Goal: Task Accomplishment & Management: Manage account settings

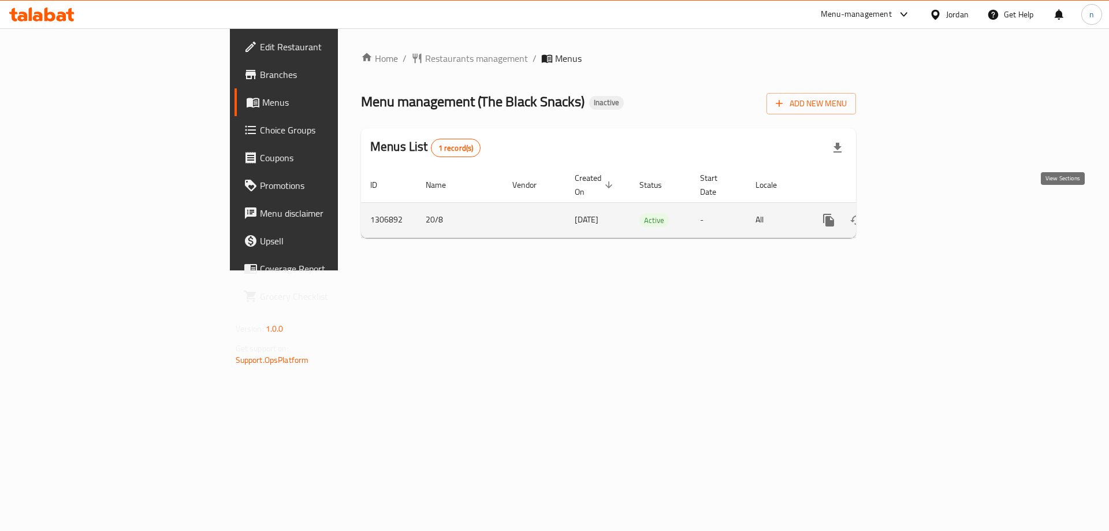
click at [926, 215] on link "enhanced table" at bounding box center [912, 220] width 28 height 28
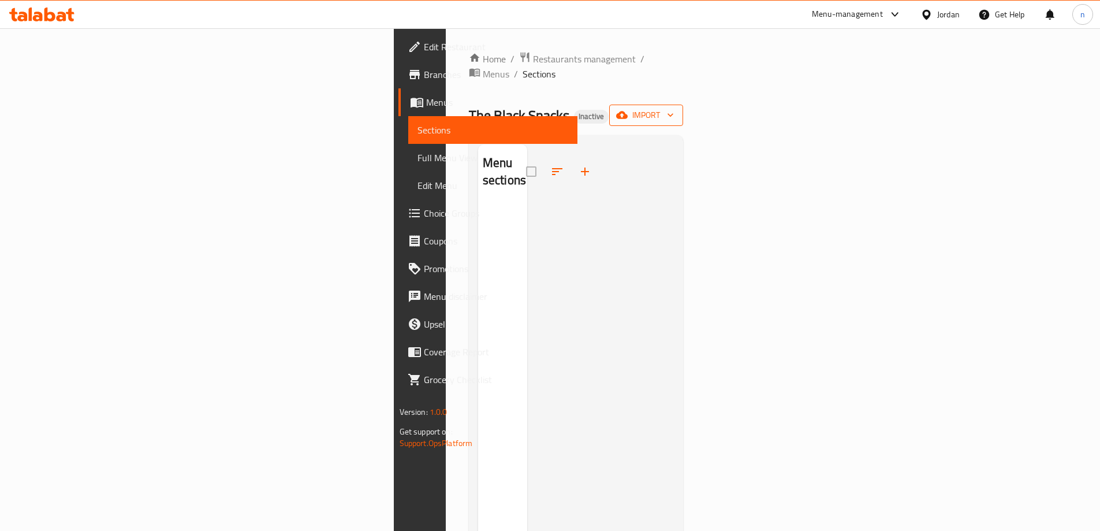
click at [674, 108] on span "import" at bounding box center [646, 115] width 55 height 14
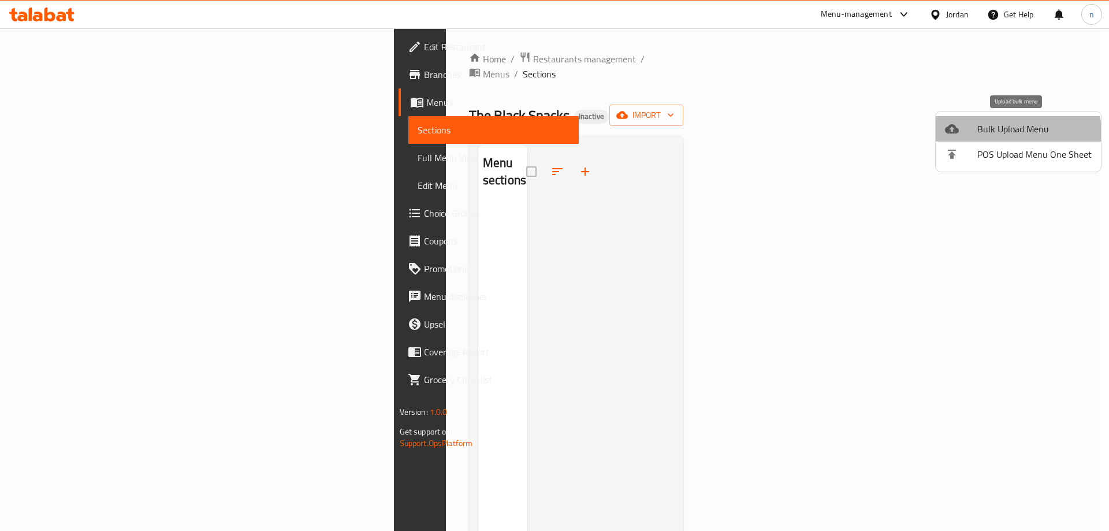
click at [1016, 132] on span "Bulk Upload Menu" at bounding box center [1034, 129] width 114 height 14
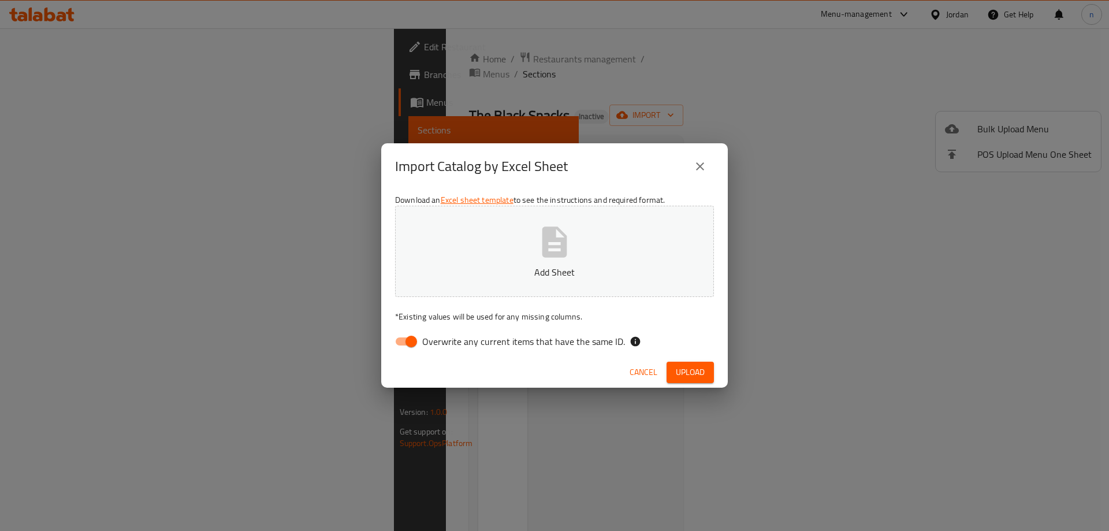
click at [412, 347] on input "Overwrite any current items that have the same ID." at bounding box center [411, 341] width 66 height 22
checkbox input "false"
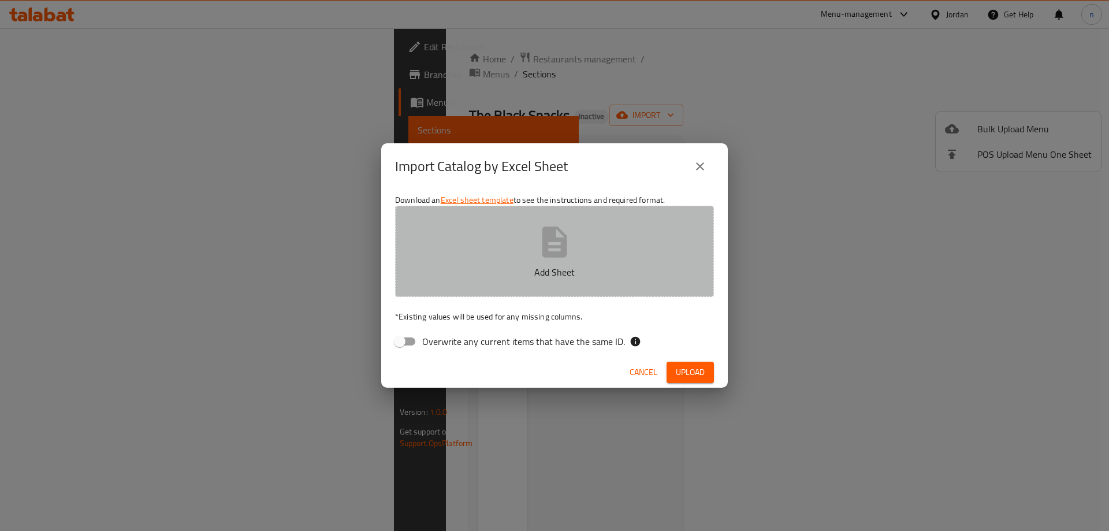
click at [508, 268] on p "Add Sheet" at bounding box center [554, 272] width 283 height 14
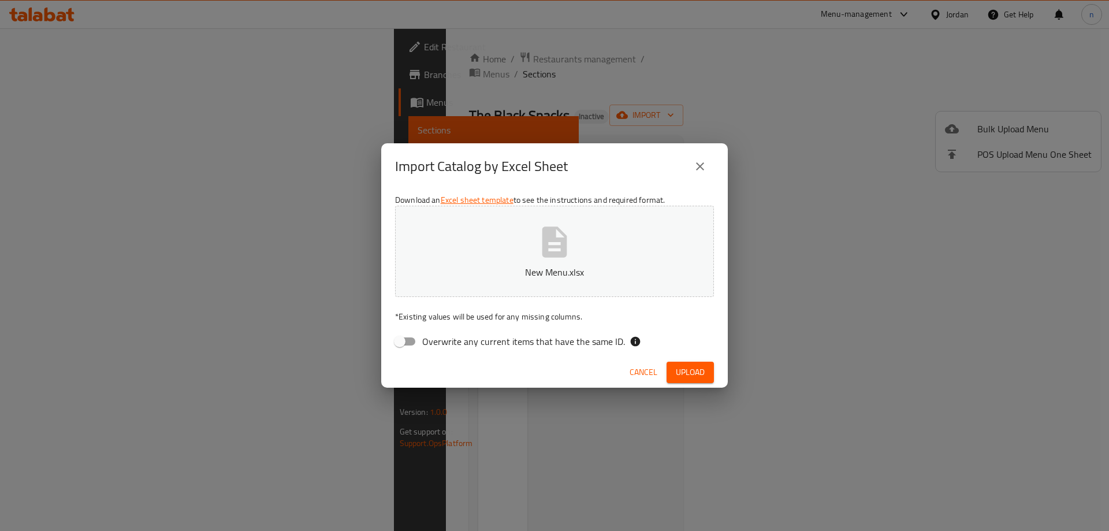
click at [710, 373] on button "Upload" at bounding box center [689, 372] width 47 height 21
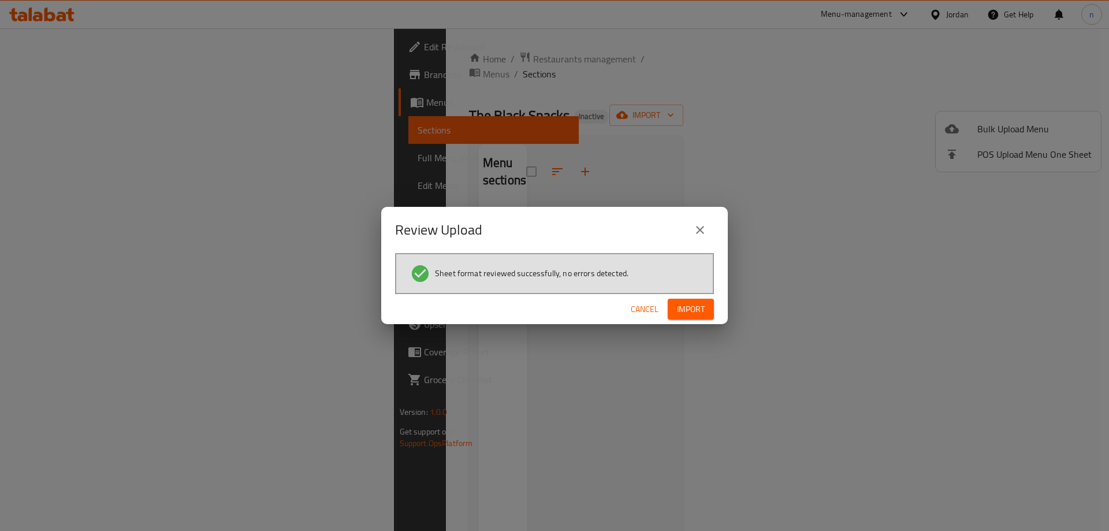
click at [702, 308] on span "Import" at bounding box center [691, 309] width 28 height 14
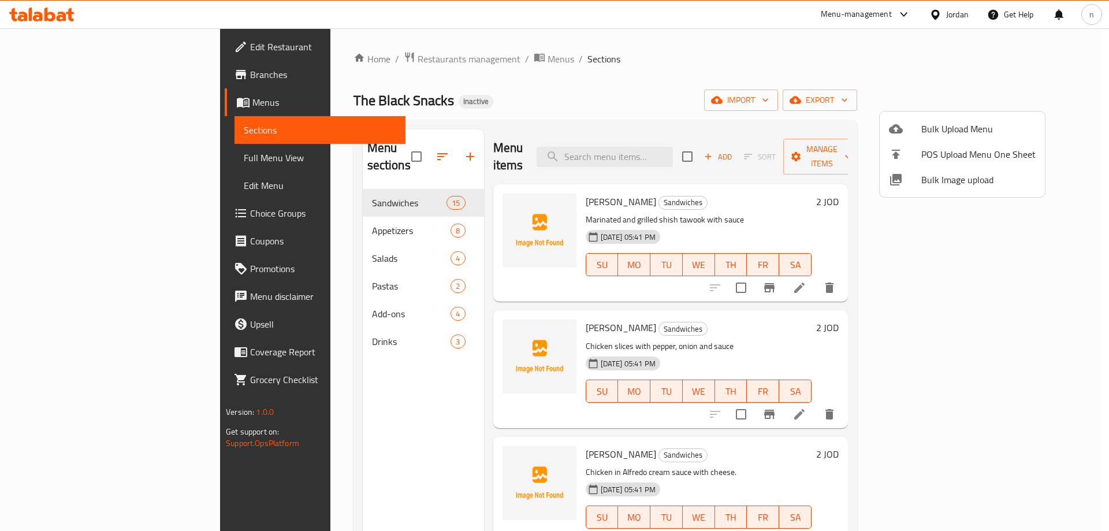
click at [661, 76] on div at bounding box center [554, 265] width 1109 height 531
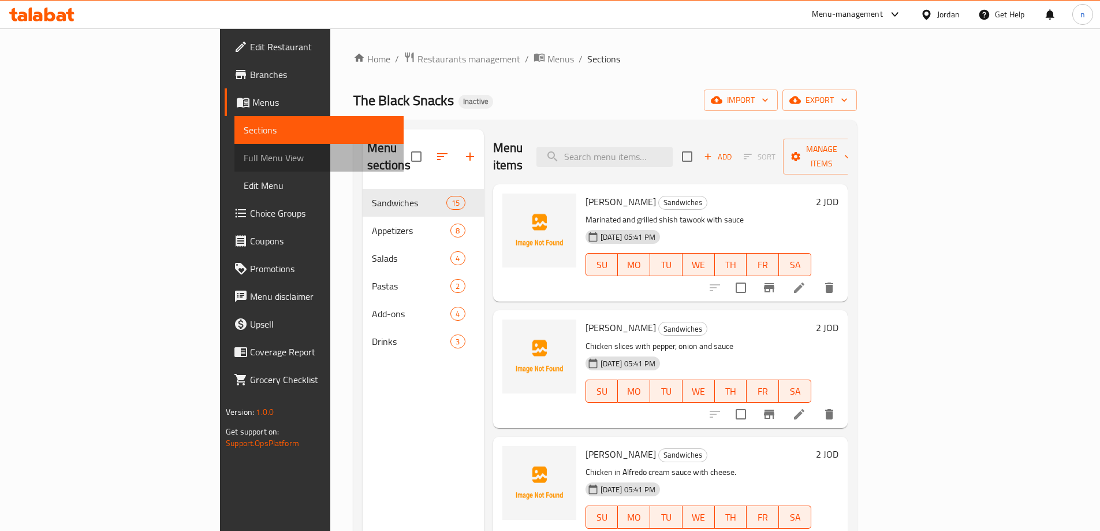
click at [244, 160] on span "Full Menu View" at bounding box center [319, 158] width 151 height 14
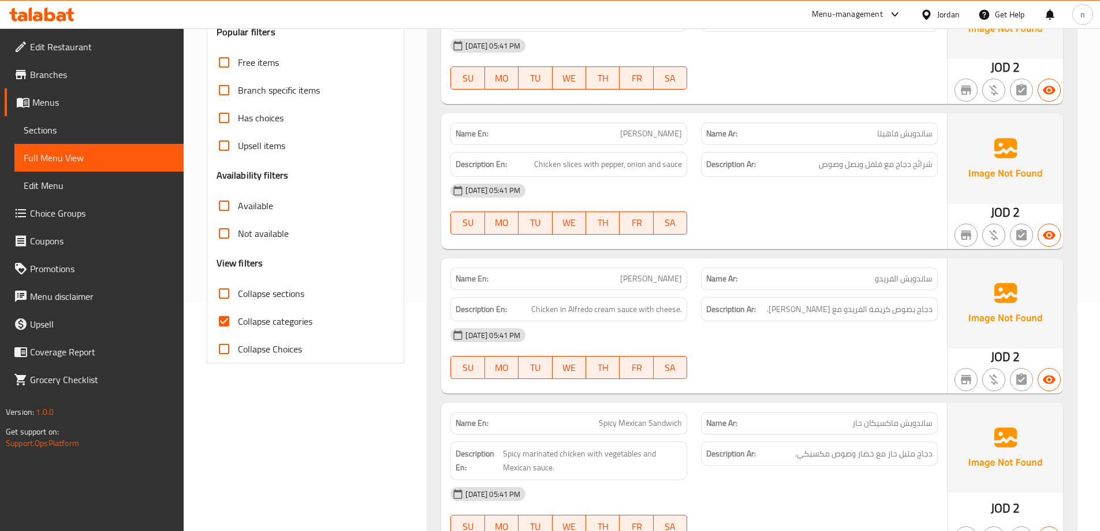
scroll to position [231, 0]
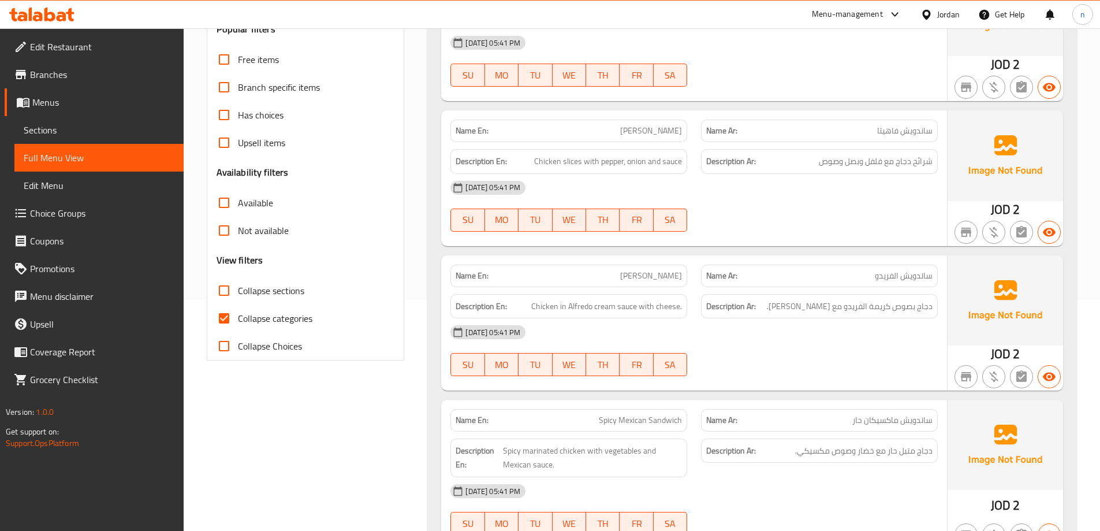
click at [230, 312] on input "Collapse categories" at bounding box center [224, 318] width 28 height 28
checkbox input "false"
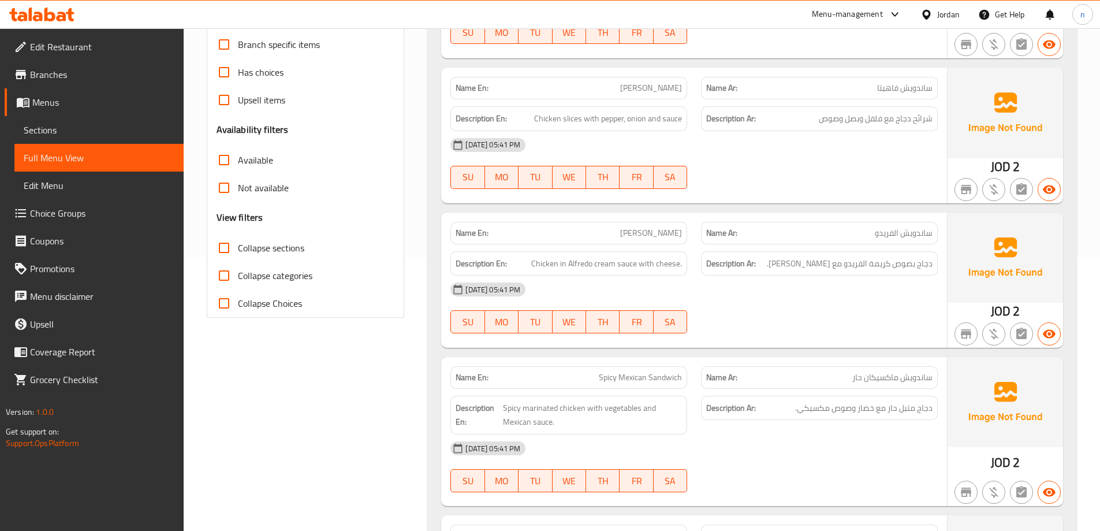
scroll to position [347, 0]
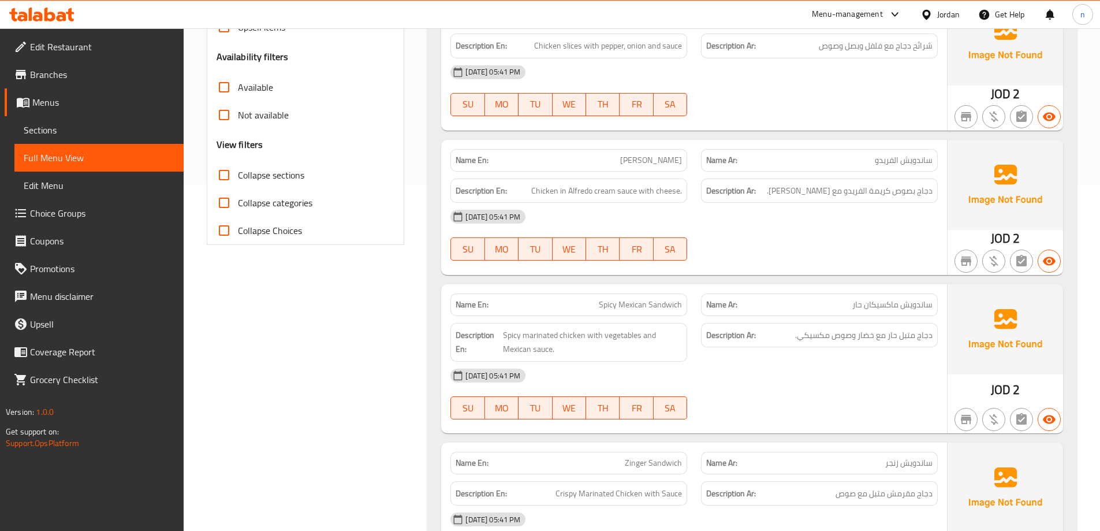
click at [627, 157] on span "[PERSON_NAME]" at bounding box center [651, 160] width 62 height 12
copy span "[PERSON_NAME]"
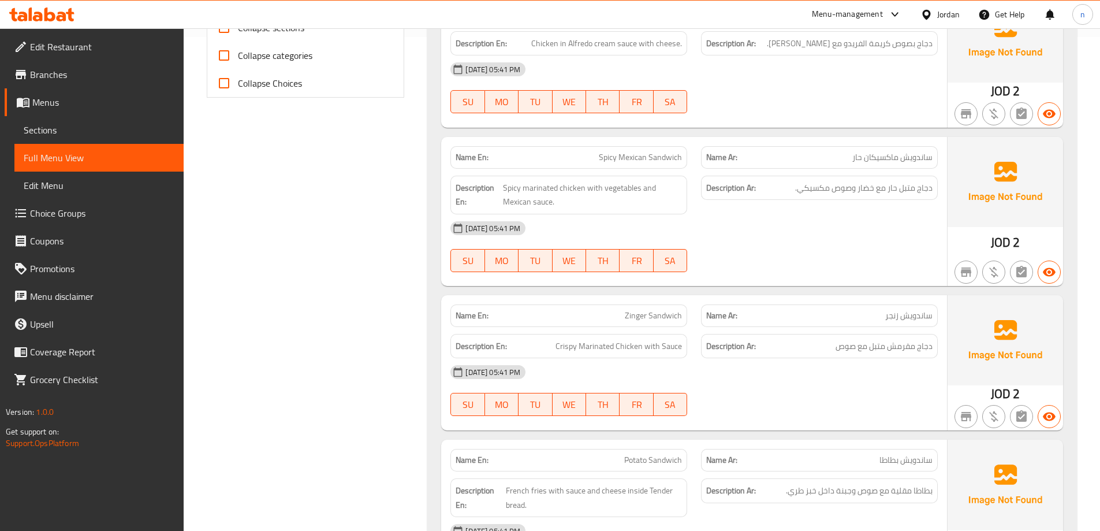
scroll to position [520, 0]
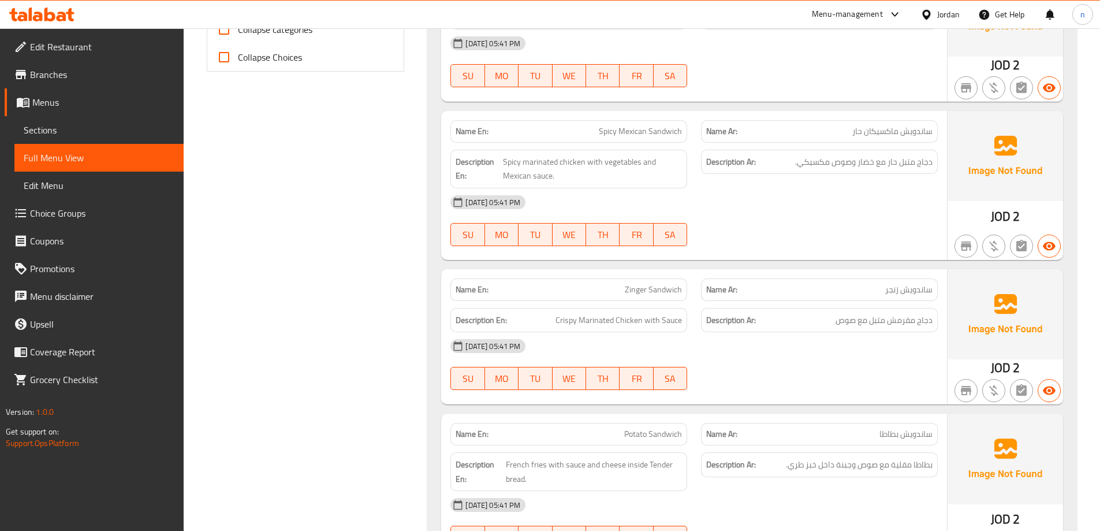
click at [631, 129] on span "Spicy Mexican Sandwich" at bounding box center [640, 131] width 83 height 12
click at [672, 132] on span "Spicy Mexican Sandwich" at bounding box center [640, 131] width 83 height 12
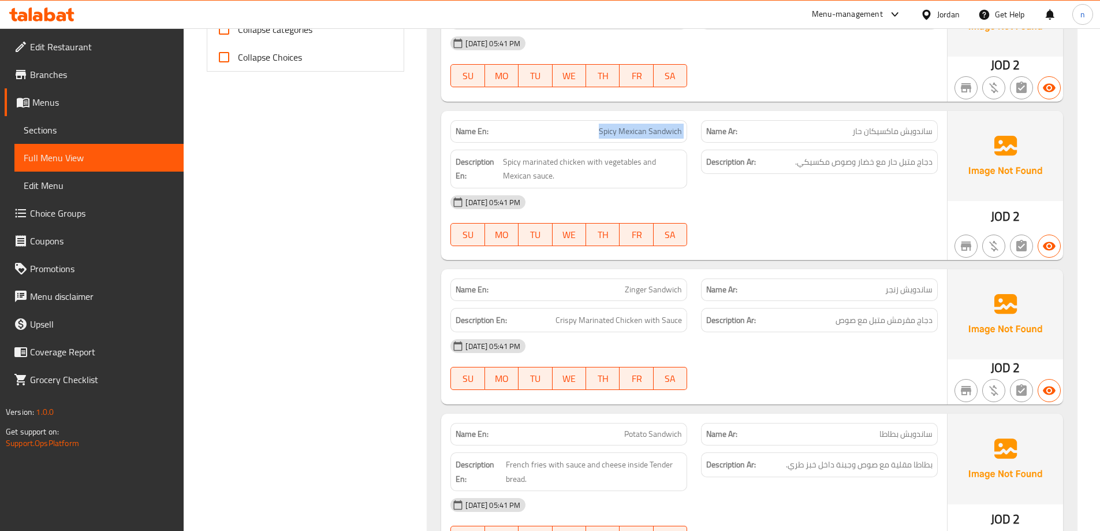
click at [672, 132] on span "Spicy Mexican Sandwich" at bounding box center [640, 131] width 83 height 12
copy span "Spicy Mexican Sandwich"
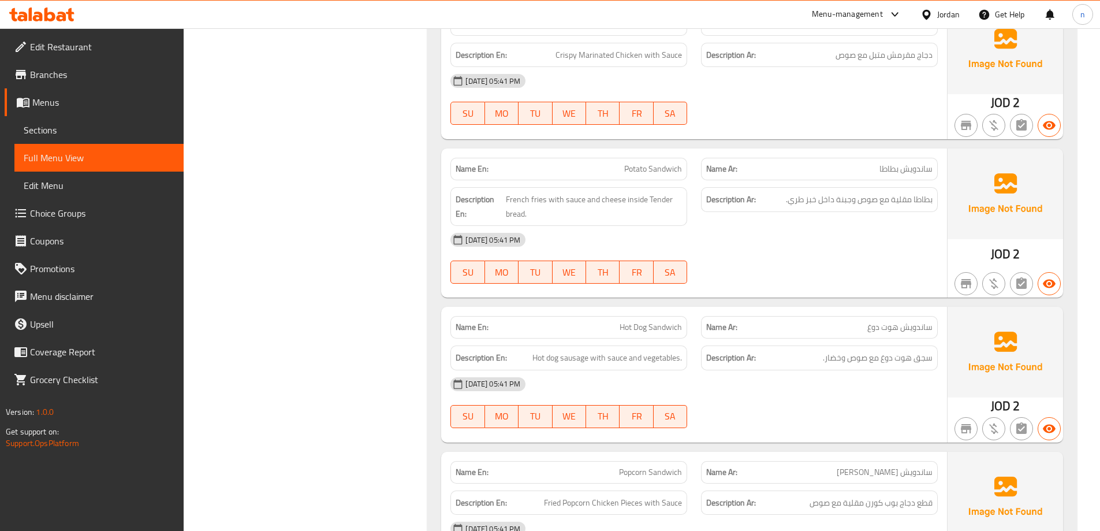
scroll to position [809, 0]
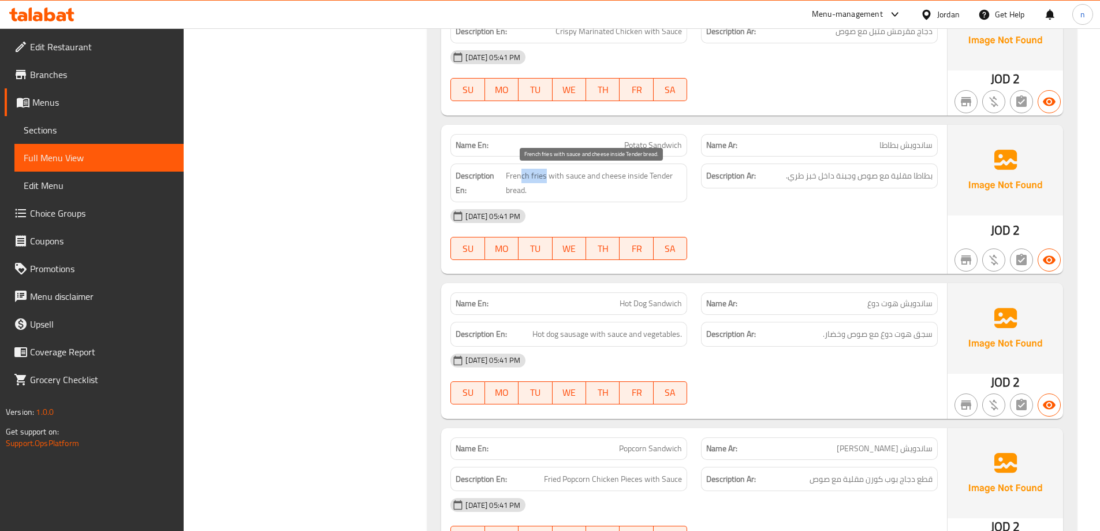
drag, startPoint x: 546, startPoint y: 174, endPoint x: 520, endPoint y: 177, distance: 26.1
click at [520, 177] on span "French fries with sauce and cheese inside Tender bread." at bounding box center [594, 183] width 176 height 28
click at [579, 191] on span "French fries with sauce and cheese inside Tender bread." at bounding box center [594, 183] width 176 height 28
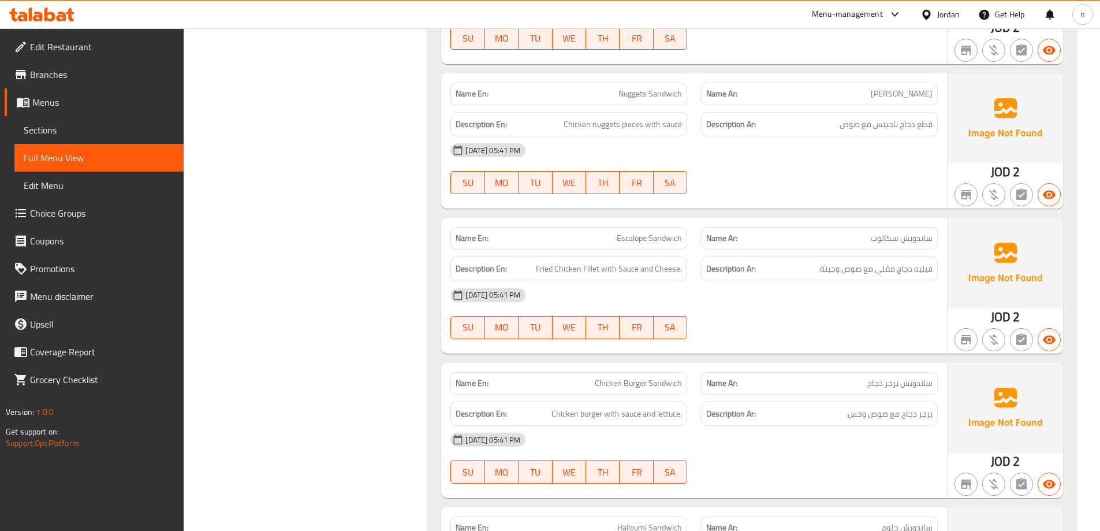
scroll to position [1328, 0]
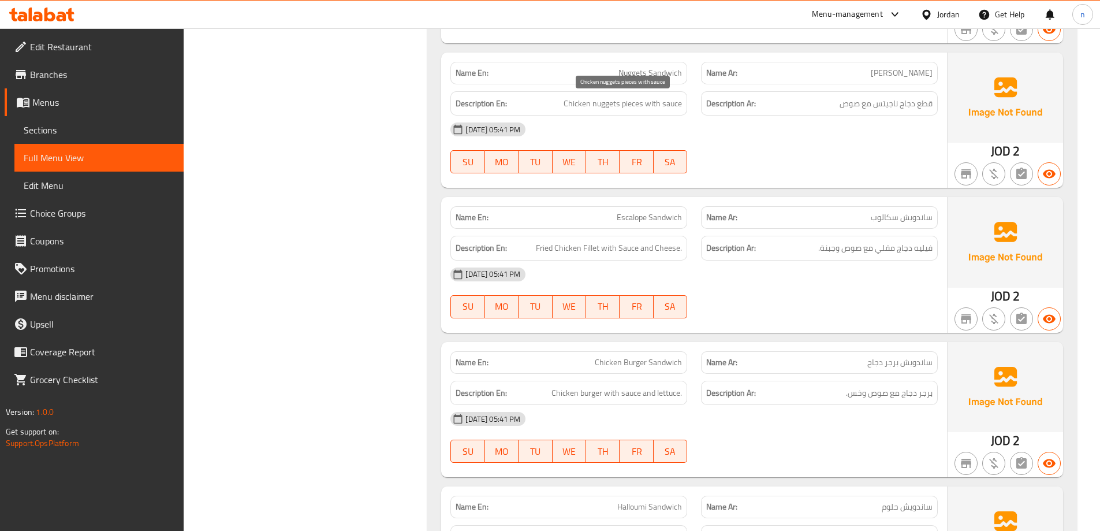
click at [604, 104] on span "Chicken nuggets pieces with sauce" at bounding box center [623, 103] width 118 height 14
copy span "nuggets"
click at [662, 75] on span "Nuggets Sandwich" at bounding box center [651, 73] width 64 height 12
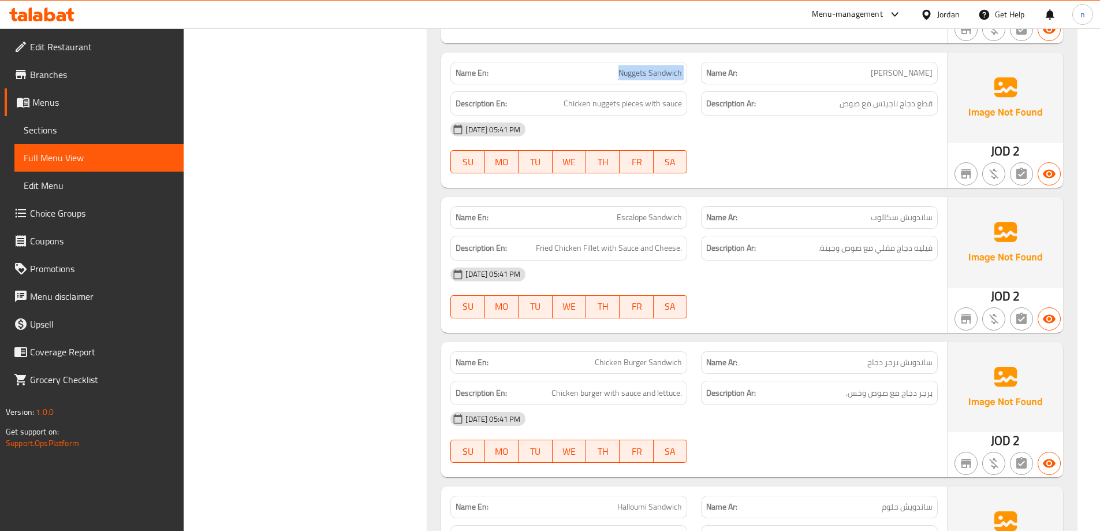
click at [662, 75] on span "Nuggets Sandwich" at bounding box center [651, 73] width 64 height 12
copy span "Nuggets Sandwich"
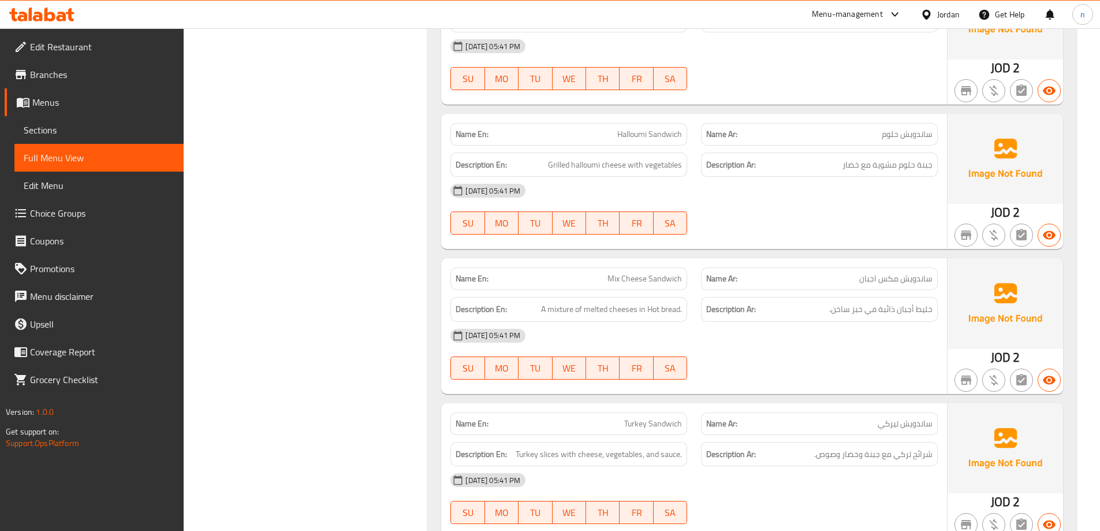
scroll to position [1675, 0]
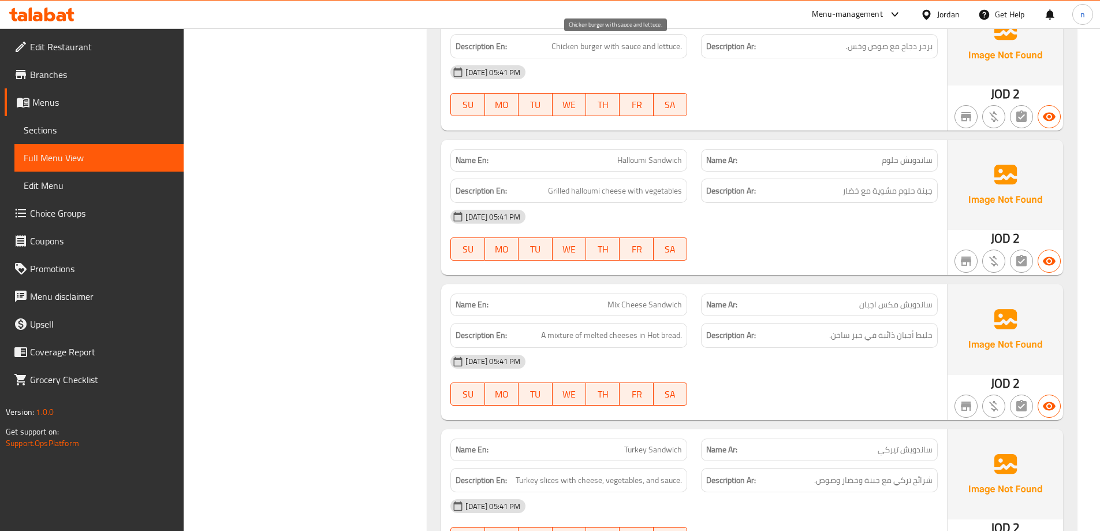
click at [669, 46] on span "Chicken burger with sauce and lettuce." at bounding box center [617, 46] width 131 height 14
copy span "lettuce"
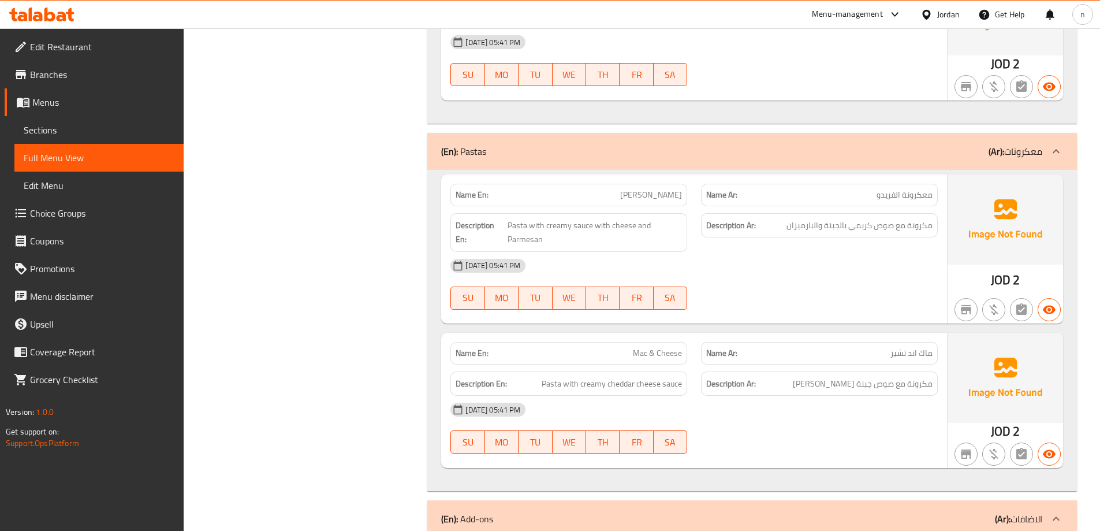
scroll to position [3754, 0]
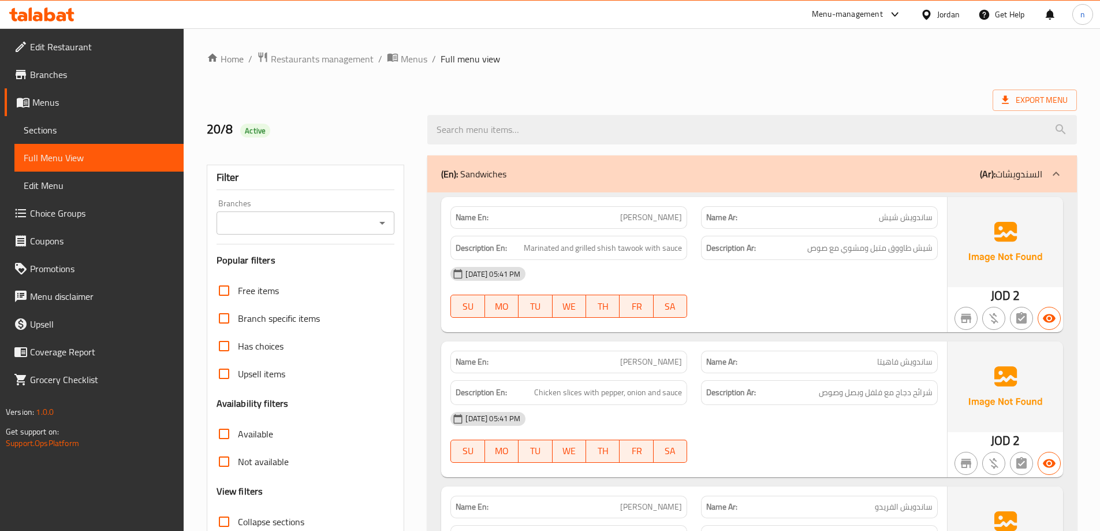
click at [23, 137] on link "Sections" at bounding box center [98, 130] width 169 height 28
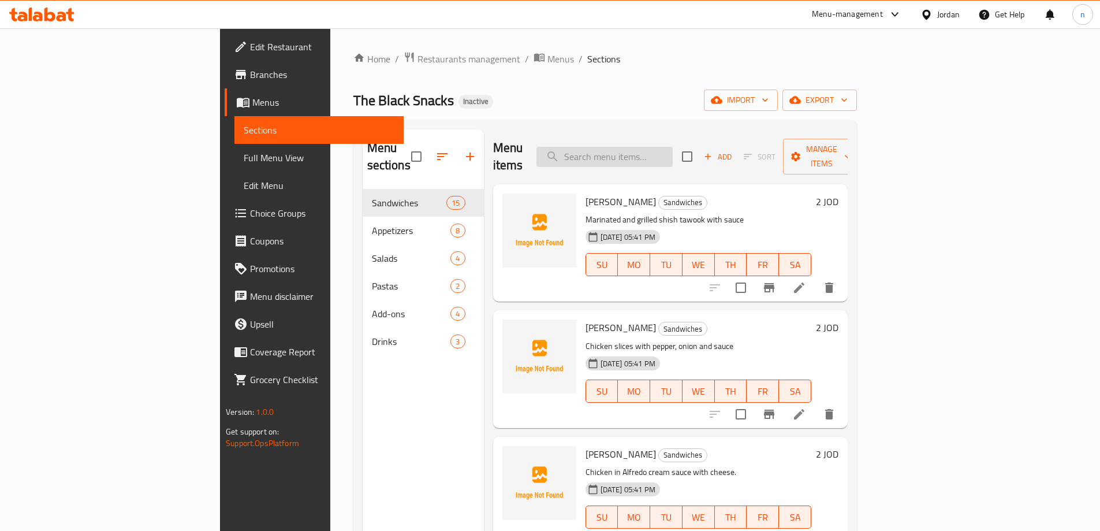
click at [673, 150] on input "search" at bounding box center [605, 157] width 136 height 20
paste input "[PERSON_NAME]"
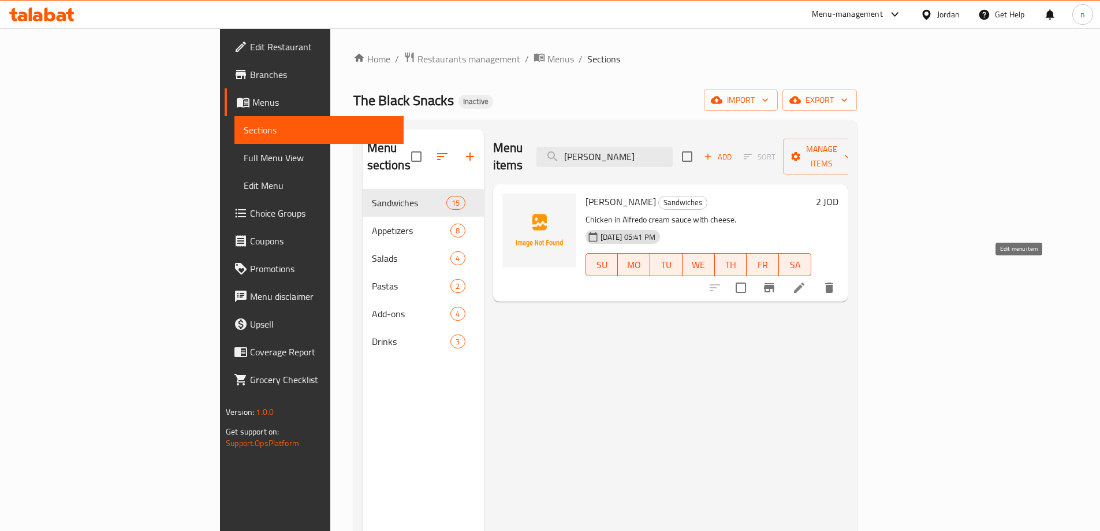
type input "[PERSON_NAME]"
click at [806, 281] on icon at bounding box center [799, 288] width 14 height 14
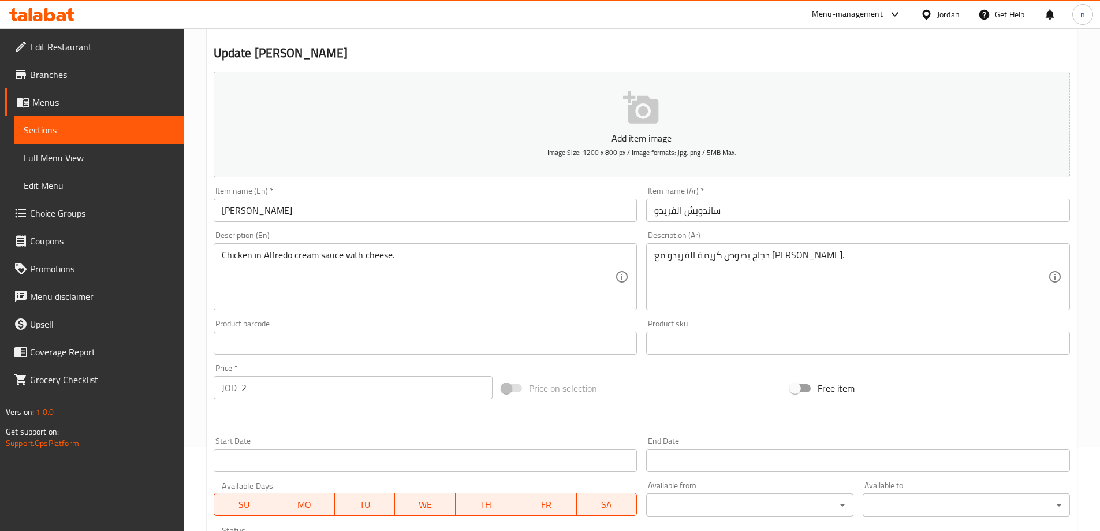
scroll to position [173, 0]
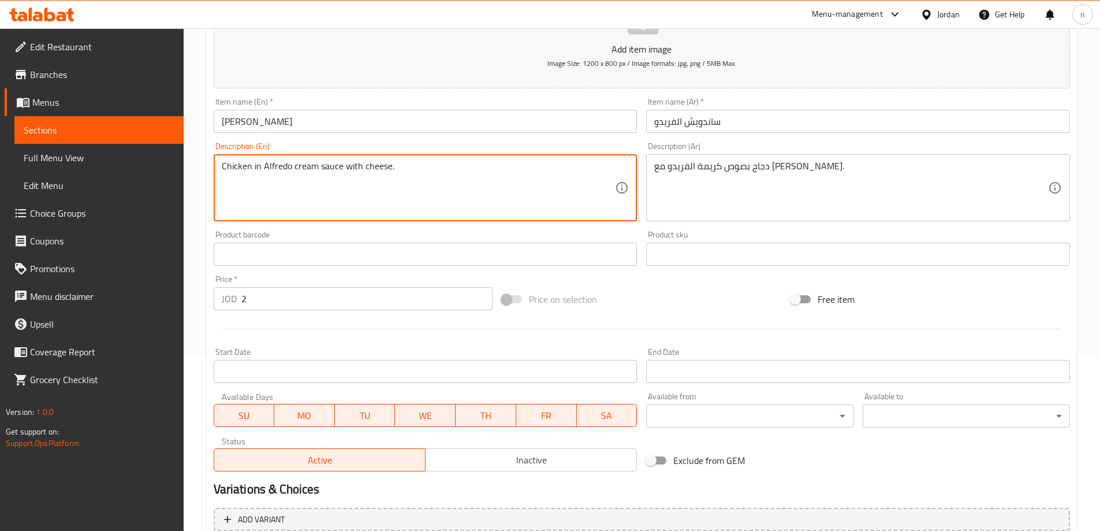
drag, startPoint x: 253, startPoint y: 170, endPoint x: 259, endPoint y: 169, distance: 5.9
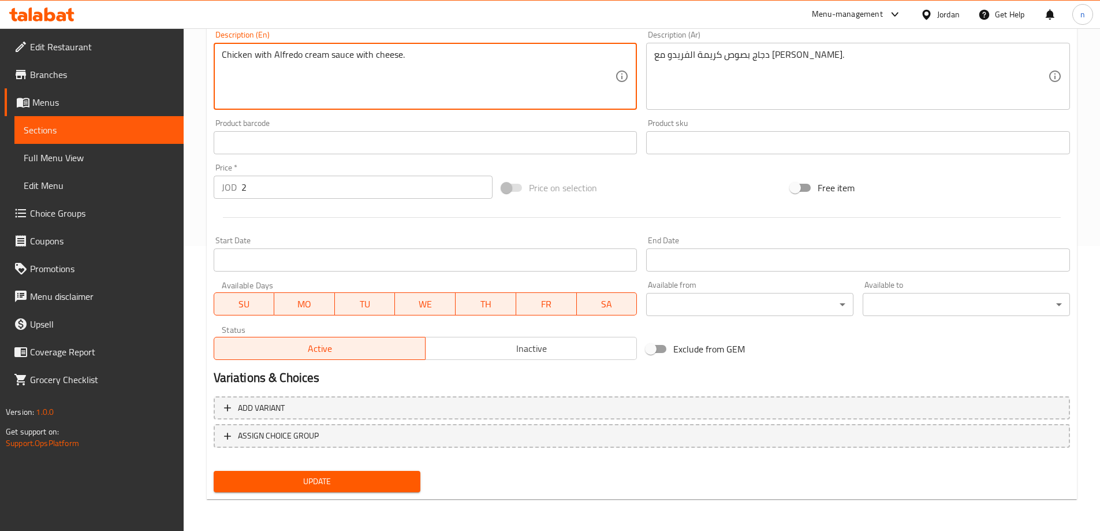
scroll to position [285, 0]
type textarea "Chicken with Alfredo cream sauce with cheese."
click at [394, 485] on span "Update" at bounding box center [317, 481] width 189 height 14
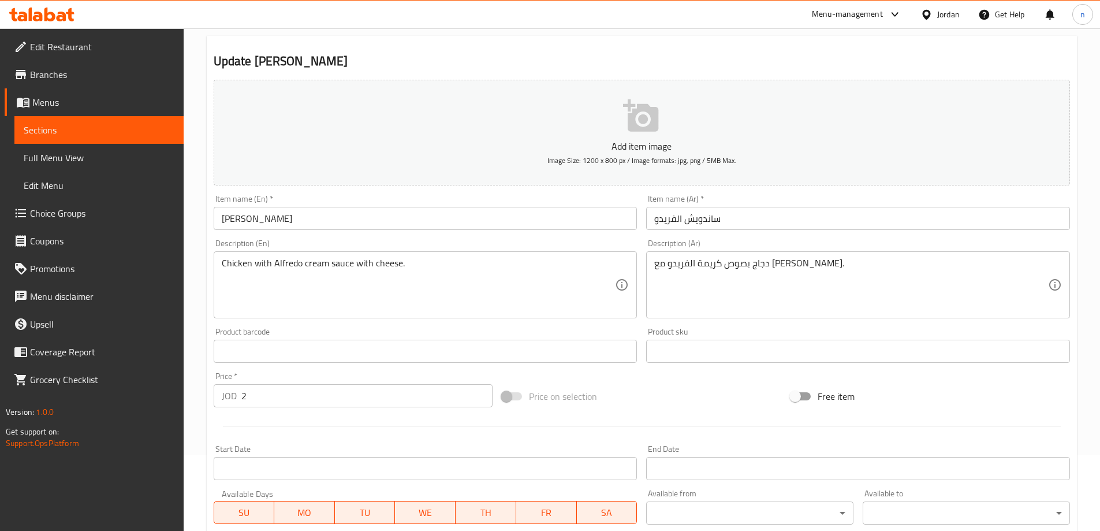
scroll to position [0, 0]
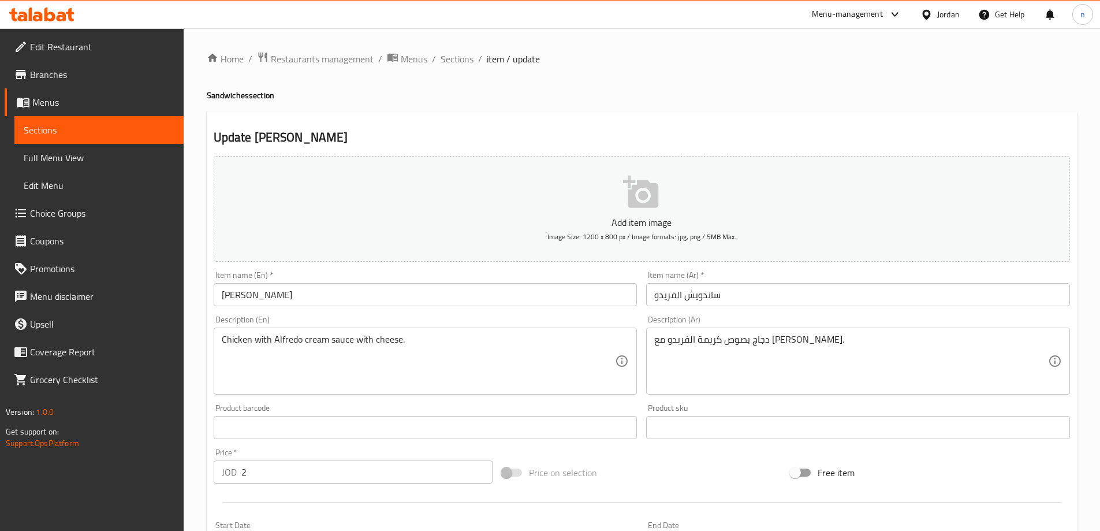
click at [103, 125] on span "Sections" at bounding box center [99, 130] width 151 height 14
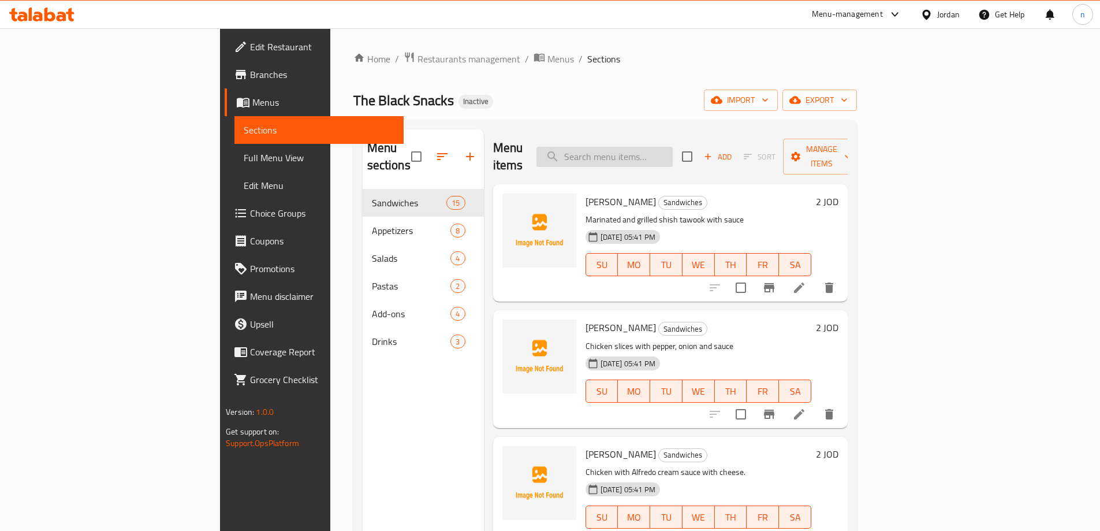
click at [665, 147] on input "search" at bounding box center [605, 157] width 136 height 20
paste input "Spicy Mexican Sandwich"
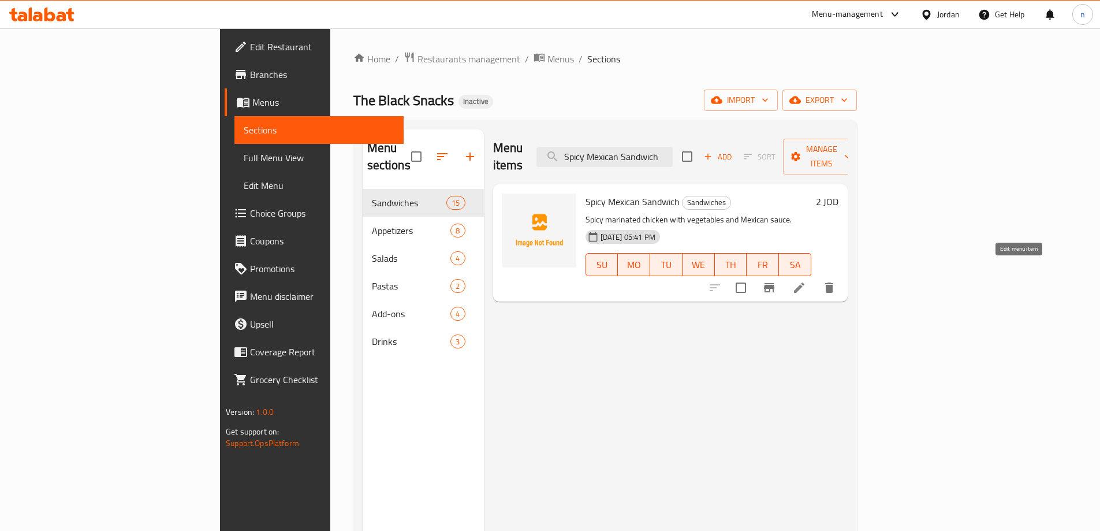
type input "Spicy Mexican Sandwich"
click at [806, 281] on icon at bounding box center [799, 288] width 14 height 14
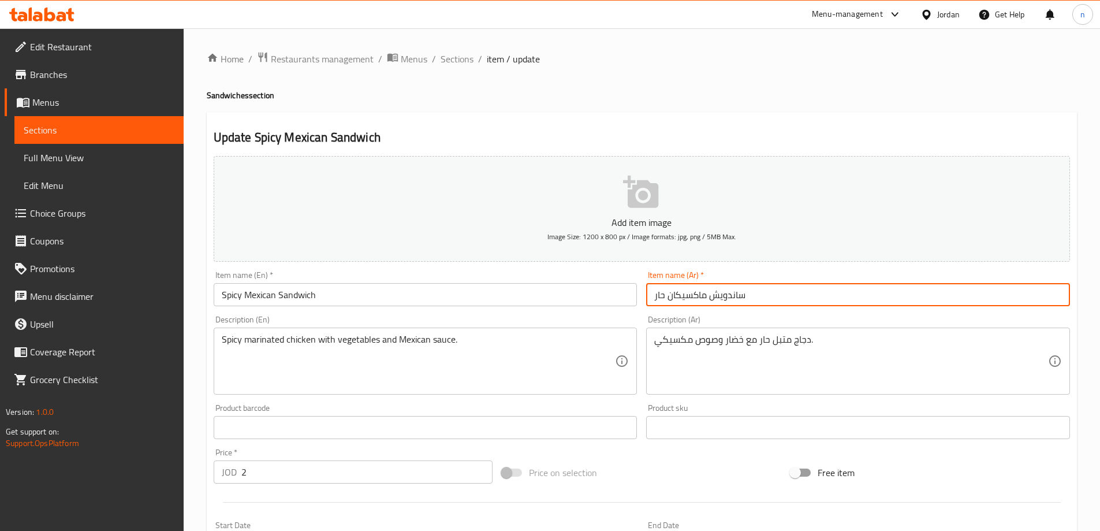
drag, startPoint x: 667, startPoint y: 294, endPoint x: 677, endPoint y: 294, distance: 9.8
click at [677, 294] on input "ساندويش ماكسيكان حار" at bounding box center [858, 294] width 424 height 23
click at [681, 295] on input "ساندويش ماكسيكان حار" at bounding box center [858, 294] width 424 height 23
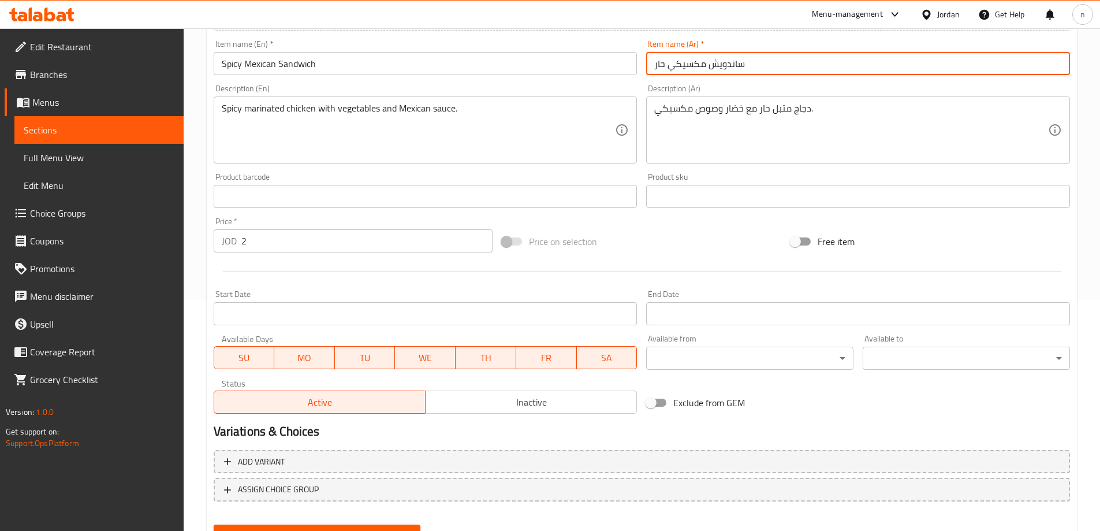
scroll to position [285, 0]
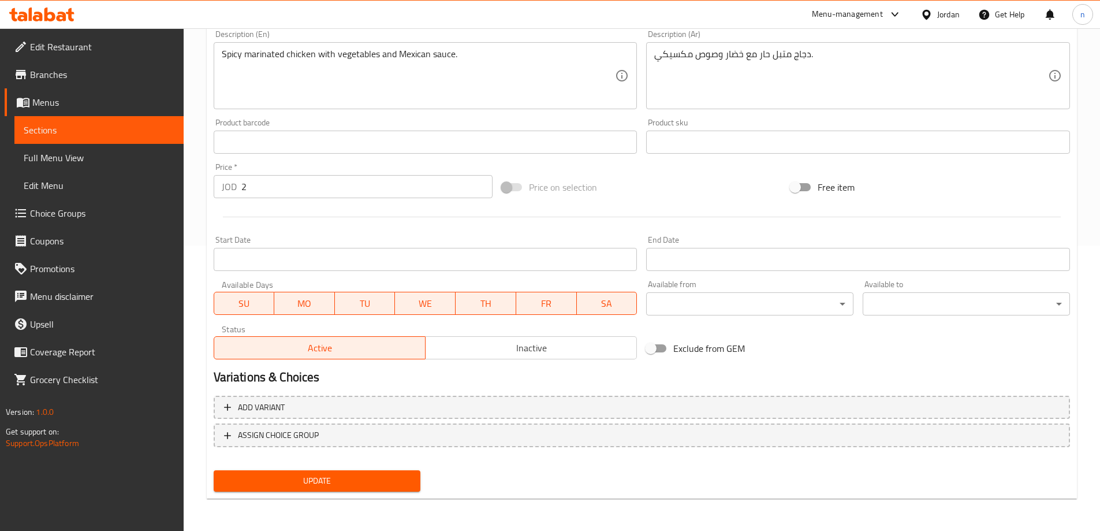
type input "ساندويش مكسيكي حار"
click at [381, 476] on span "Update" at bounding box center [317, 481] width 189 height 14
click at [404, 484] on span "Update" at bounding box center [317, 481] width 189 height 14
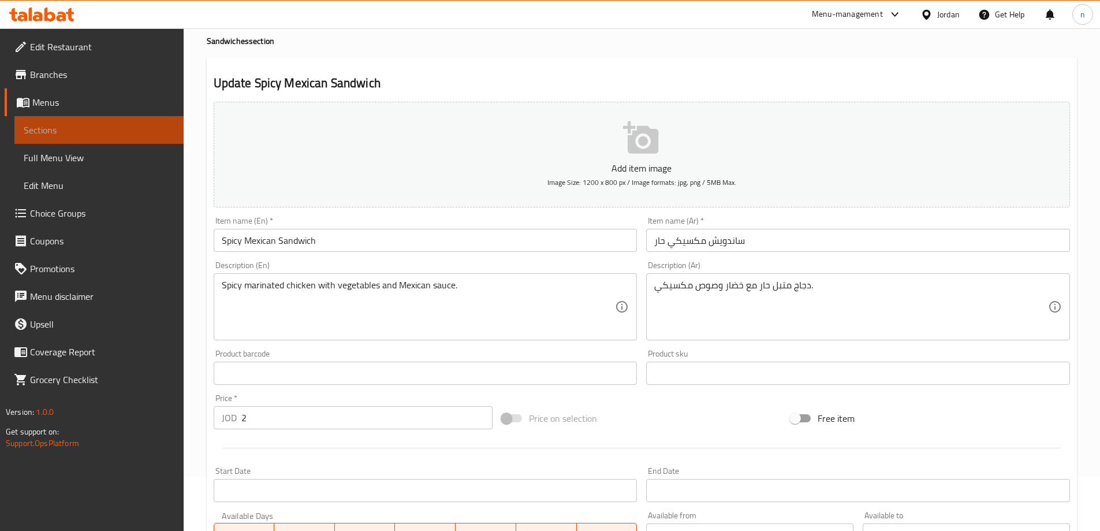
click at [87, 120] on link "Sections" at bounding box center [98, 130] width 169 height 28
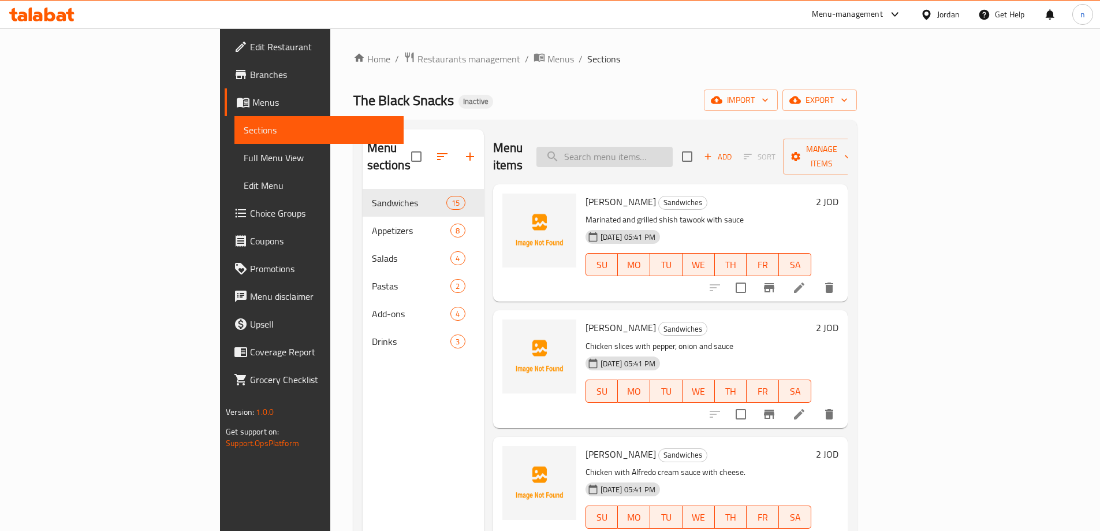
click at [673, 149] on input "search" at bounding box center [605, 157] width 136 height 20
paste input "Nuggets Sandwich"
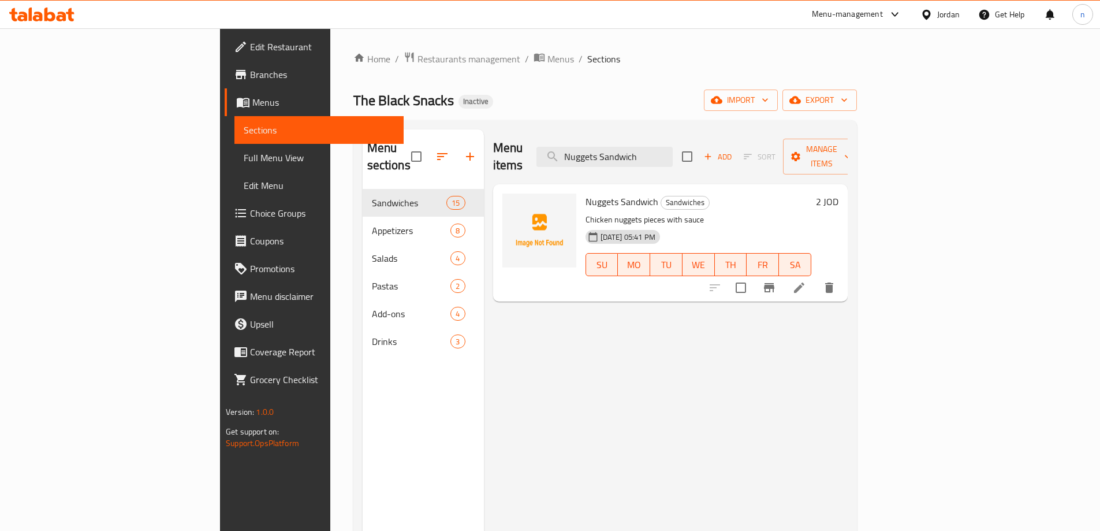
type input "Nuggets Sandwich"
click at [815, 281] on li at bounding box center [799, 287] width 32 height 21
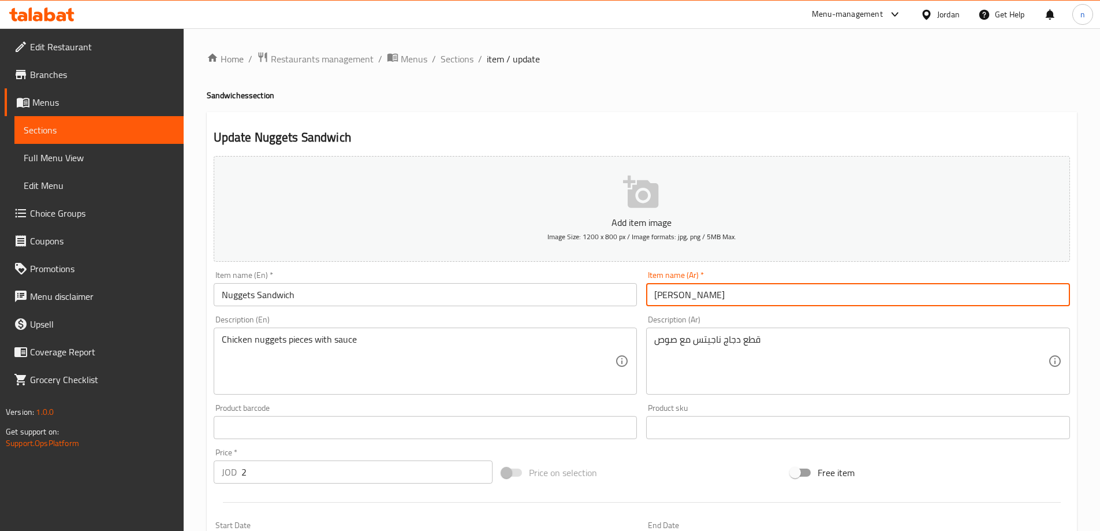
click at [666, 297] on input "[PERSON_NAME]" at bounding box center [858, 294] width 424 height 23
click at [672, 296] on input "[PERSON_NAME]" at bounding box center [858, 294] width 424 height 23
paste input "Nuggets Sandwich"
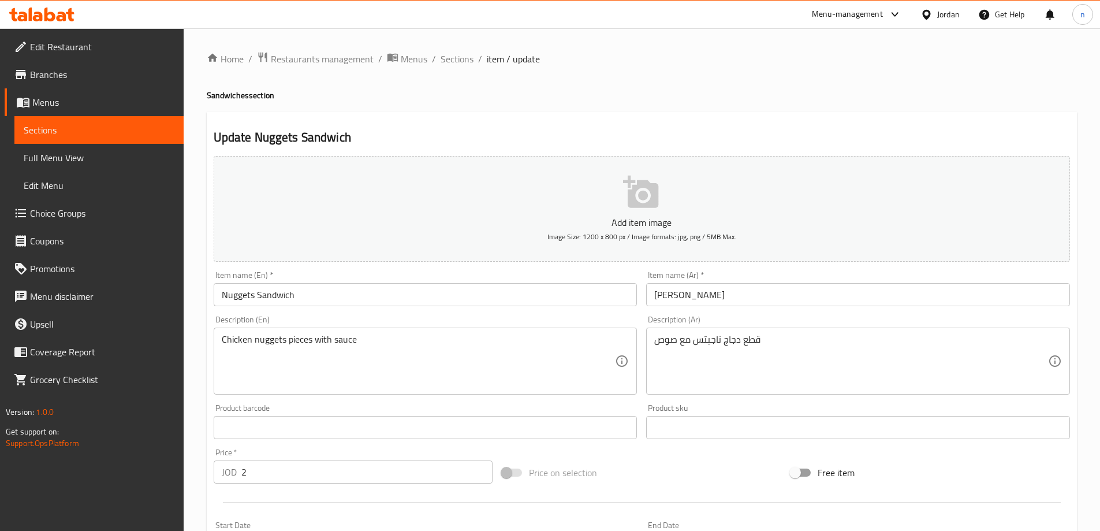
click at [671, 299] on input "[PERSON_NAME]" at bounding box center [858, 294] width 424 height 23
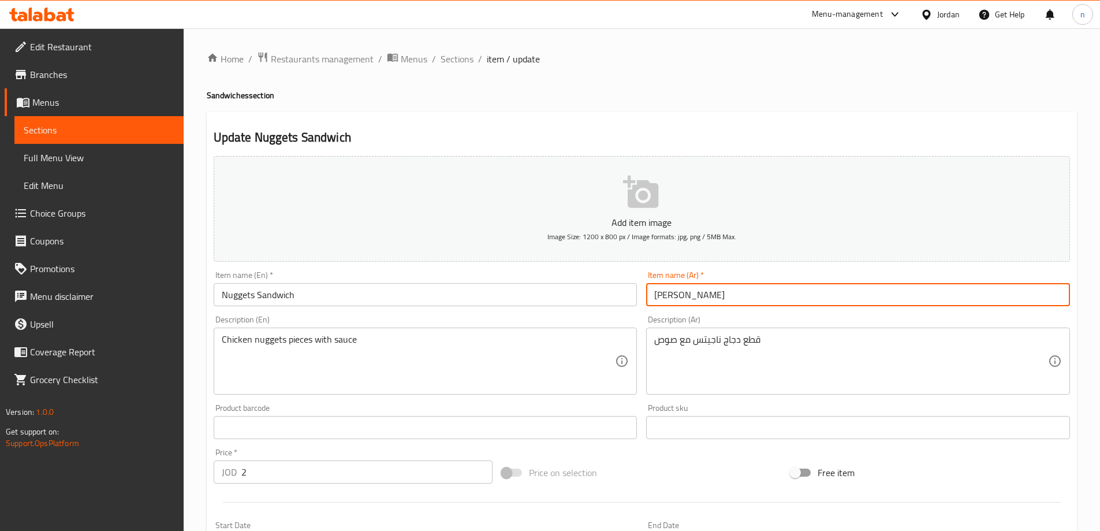
click at [671, 299] on input "[PERSON_NAME]" at bounding box center [858, 294] width 424 height 23
paste input "text"
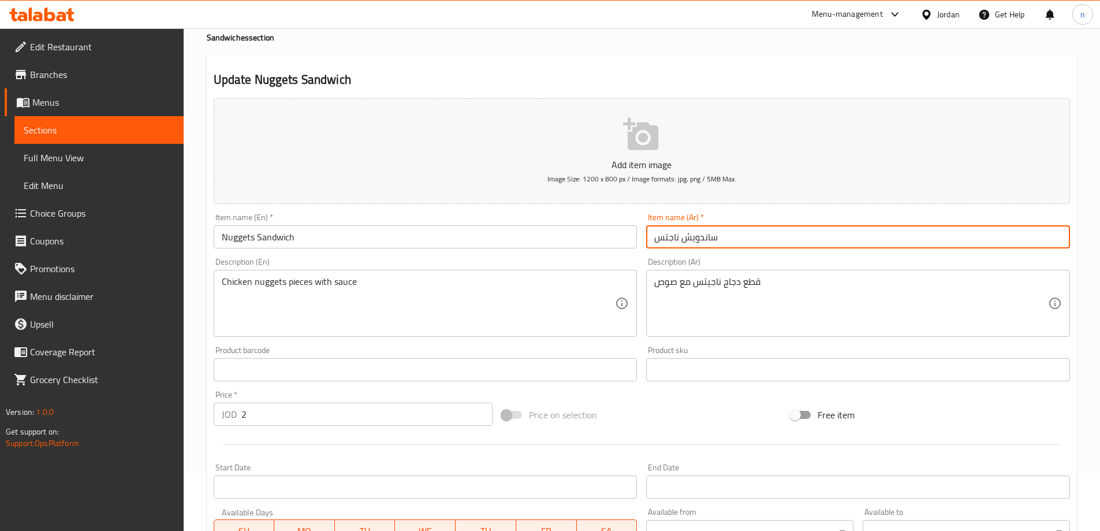
type input "ساندويش ناجتس"
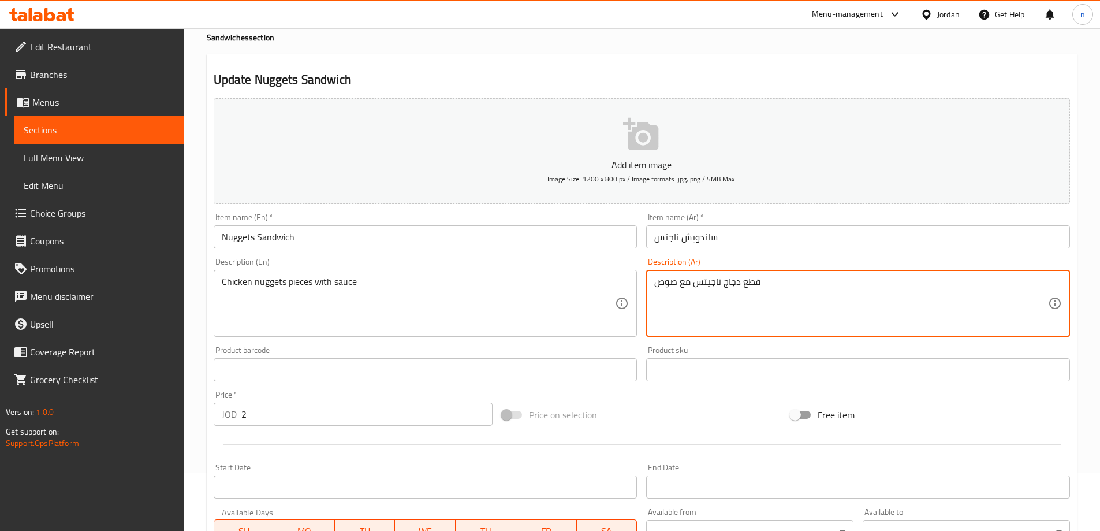
click at [711, 283] on textarea "قطع دجاج ناجيتس مع صوص" at bounding box center [851, 303] width 394 height 55
paste textarea "تس"
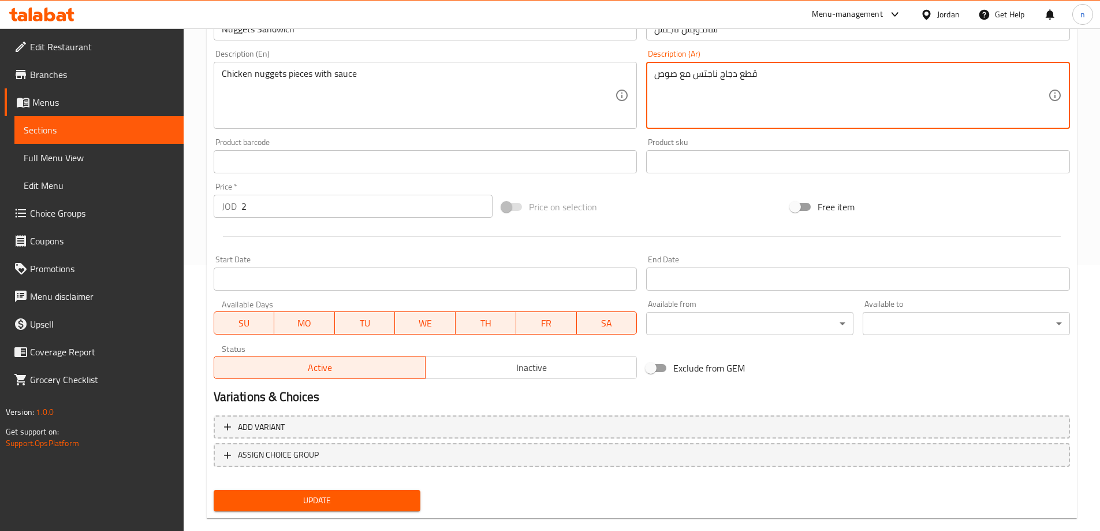
scroll to position [285, 0]
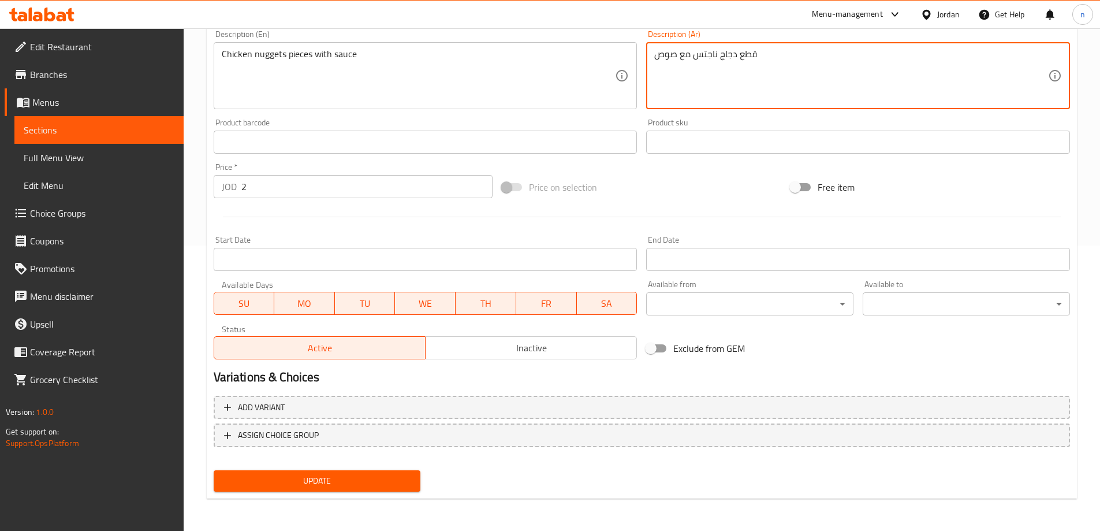
type textarea "قطع دجاج ناجتس مع صوص"
click at [367, 479] on span "Update" at bounding box center [317, 481] width 189 height 14
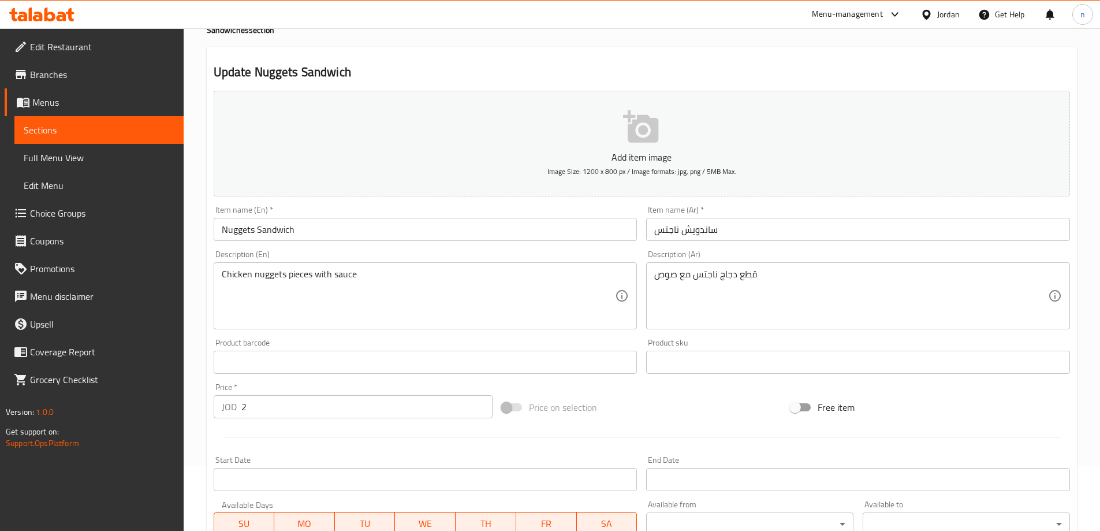
scroll to position [0, 0]
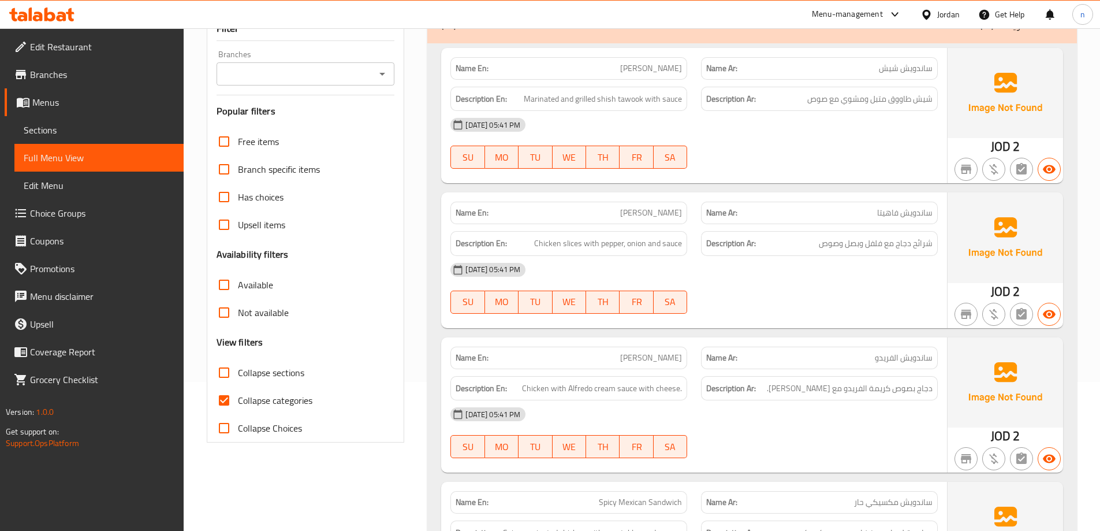
scroll to position [257, 0]
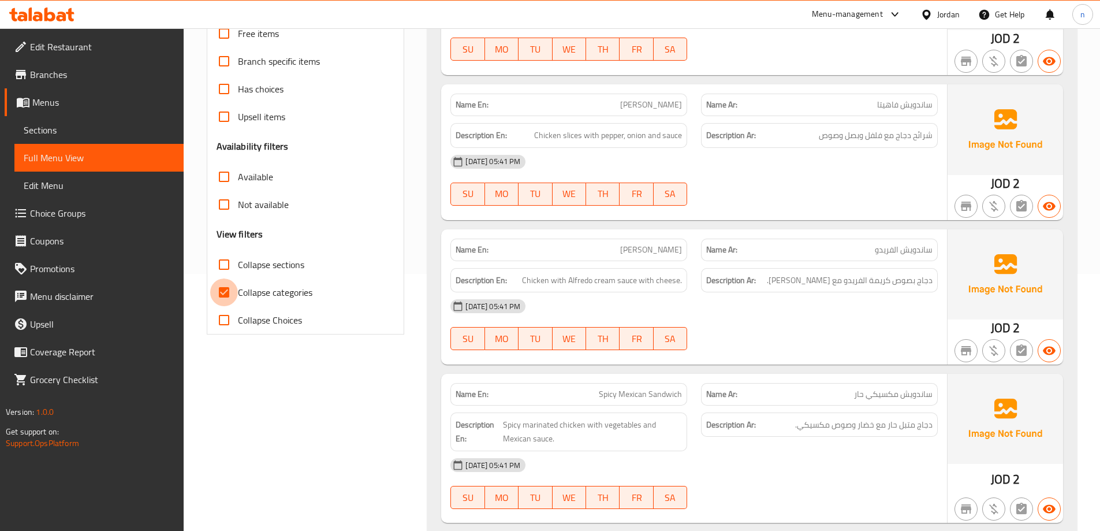
click at [228, 284] on input "Collapse categories" at bounding box center [224, 292] width 28 height 28
checkbox input "false"
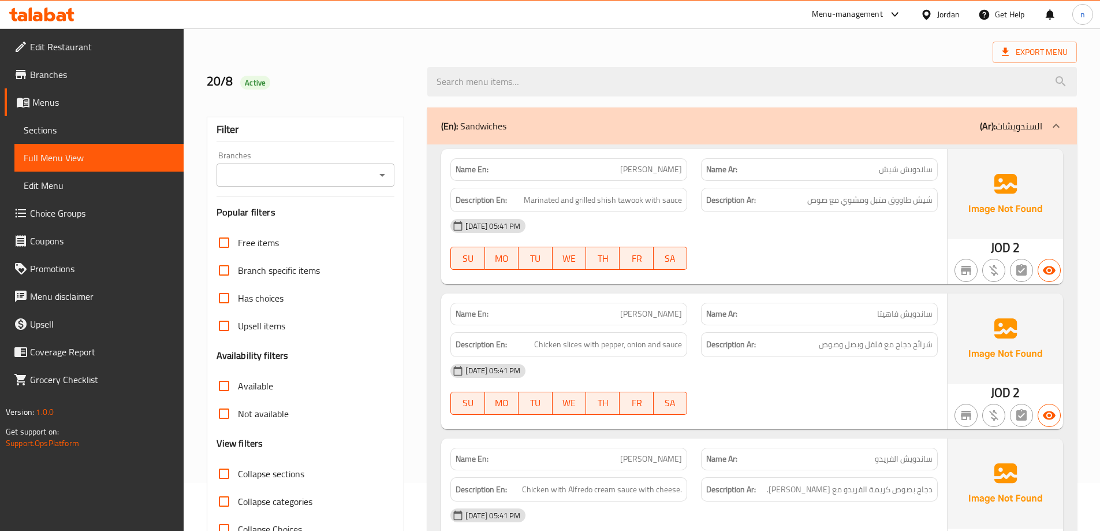
scroll to position [0, 0]
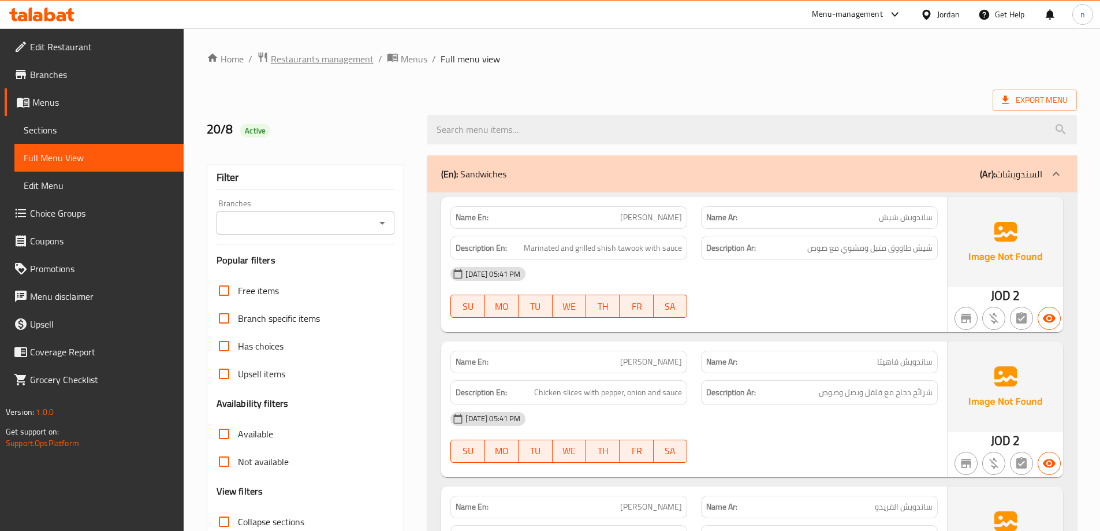
click at [330, 57] on span "Restaurants management" at bounding box center [322, 59] width 103 height 14
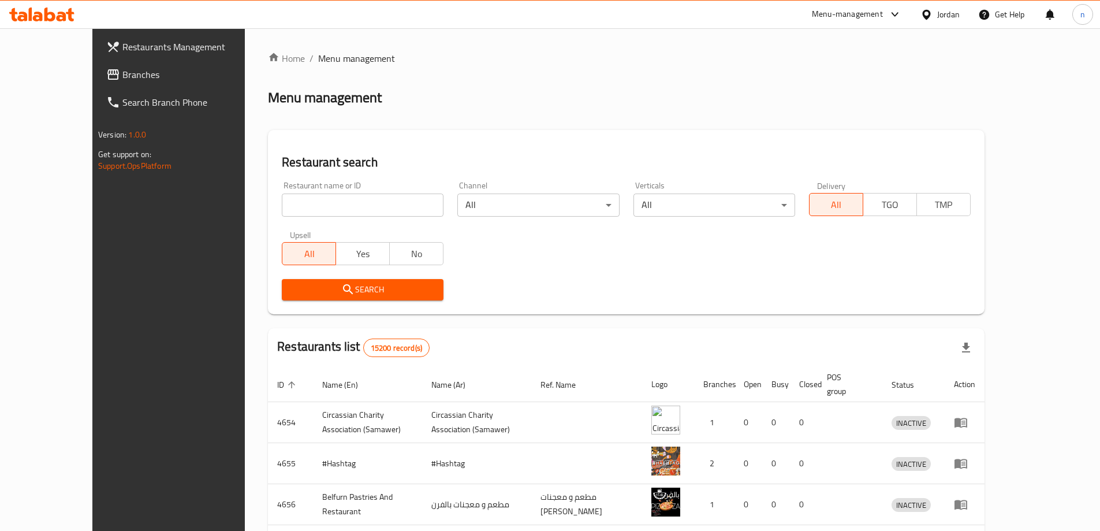
click at [951, 12] on div "Jordan" at bounding box center [948, 14] width 23 height 13
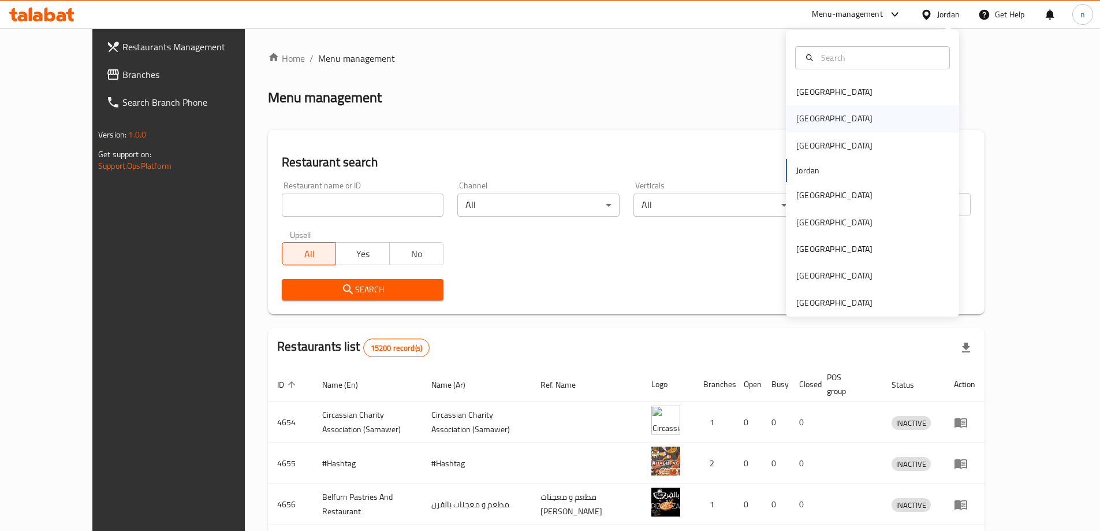
click at [851, 117] on div "Egypt" at bounding box center [872, 118] width 173 height 27
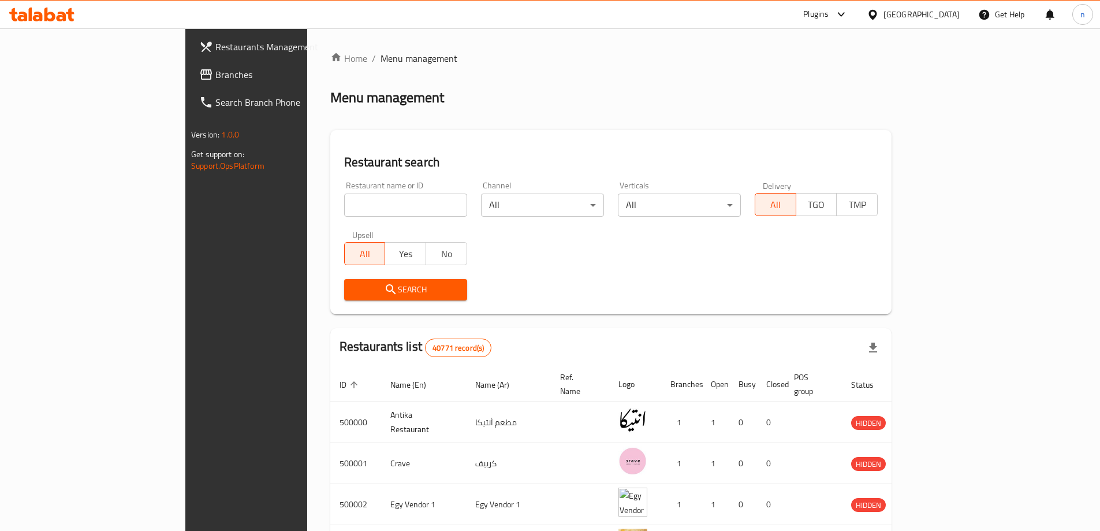
click at [215, 80] on span "Branches" at bounding box center [287, 75] width 144 height 14
